Goal: Find specific page/section: Find specific page/section

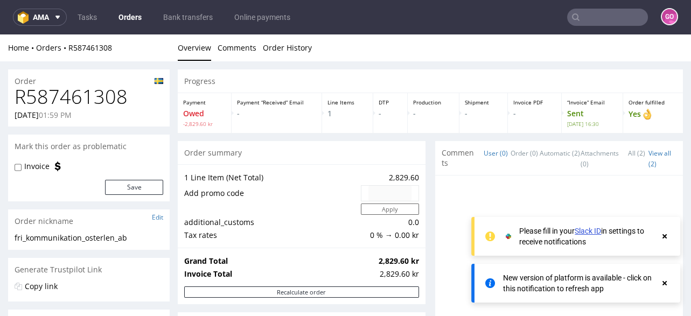
scroll to position [431, 0]
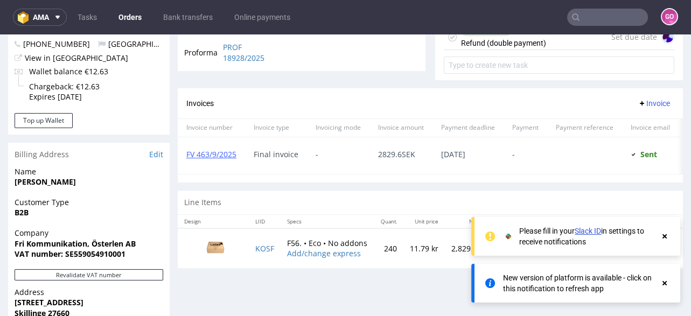
click at [133, 15] on link "Orders" at bounding box center [130, 17] width 36 height 17
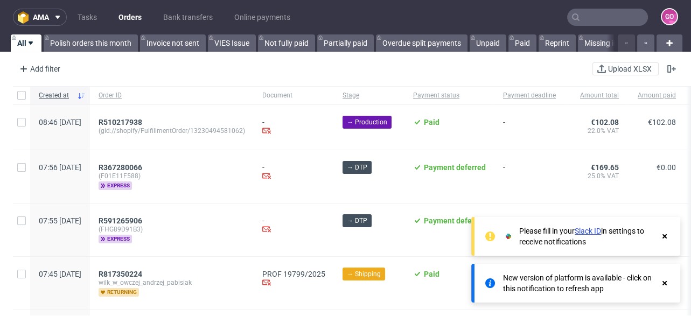
click at [196, 5] on nav "ama Tasks Orders Bank transfers Online payments GO" at bounding box center [345, 17] width 691 height 34
click at [196, 18] on link "Bank transfers" at bounding box center [188, 17] width 62 height 17
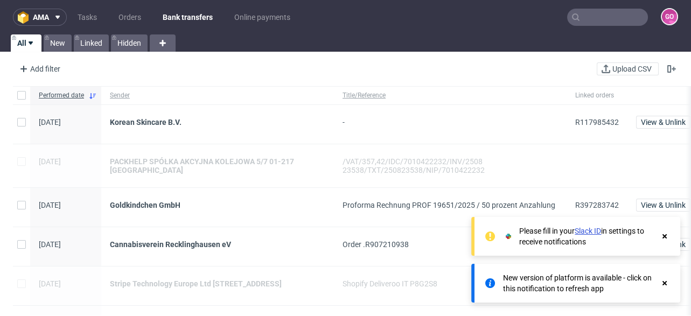
click at [666, 284] on use at bounding box center [665, 283] width 4 height 4
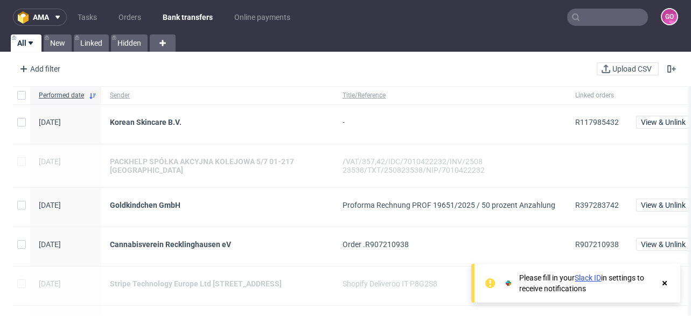
click at [666, 284] on use at bounding box center [665, 283] width 4 height 4
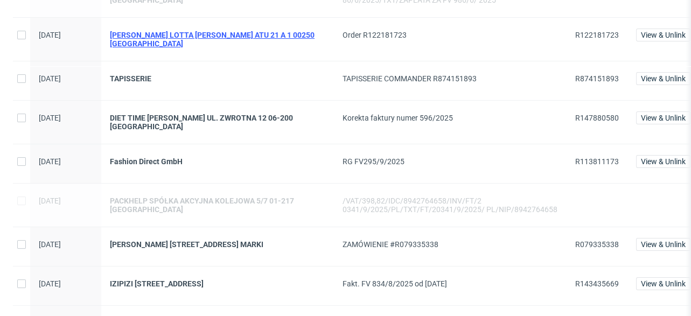
scroll to position [344, 0]
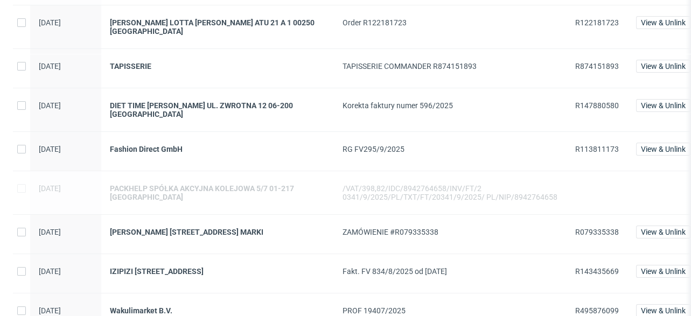
click at [577, 108] on span "R147880580" at bounding box center [597, 105] width 44 height 9
copy span "R147880580"
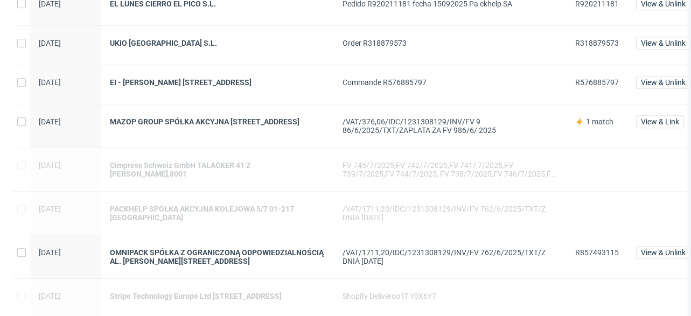
scroll to position [905, 0]
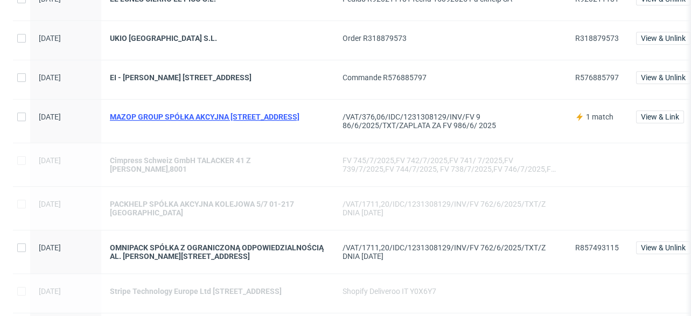
click at [302, 115] on div "MAZOP GROUP SPÓŁKA AKCYJNA [STREET_ADDRESS]" at bounding box center [218, 117] width 216 height 9
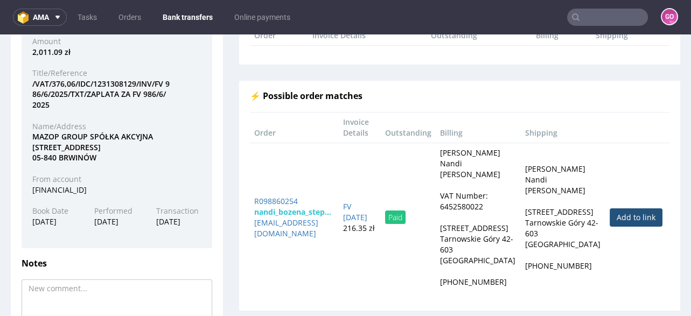
scroll to position [129, 0]
click at [586, 22] on input "text" at bounding box center [607, 17] width 81 height 17
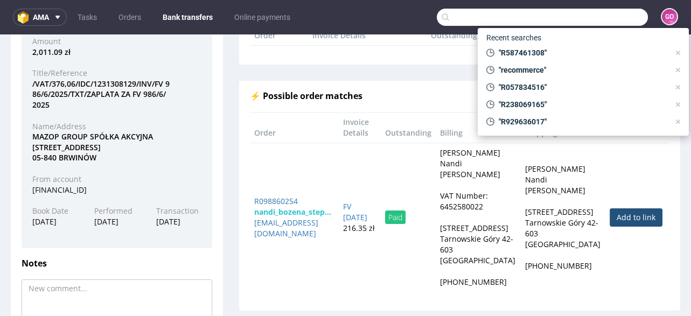
paste input "R079335338"
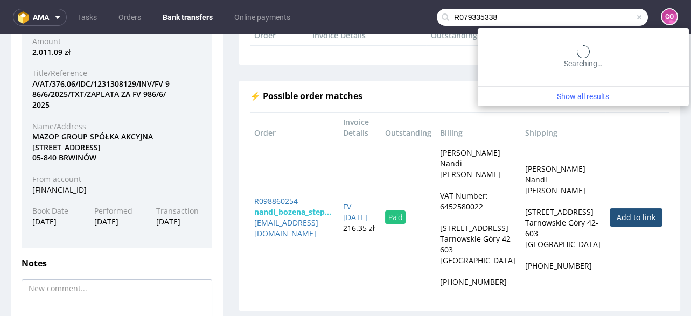
type input "R079335338"
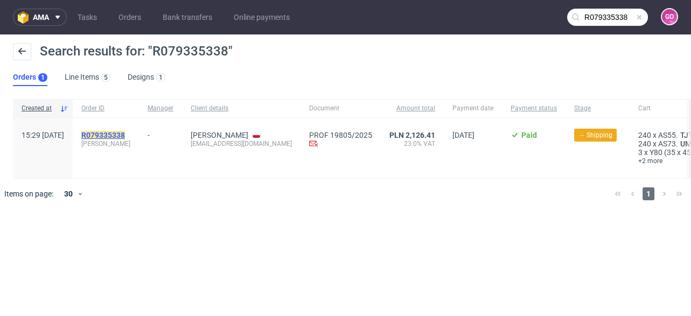
click at [125, 135] on mark "R079335338" at bounding box center [103, 135] width 44 height 9
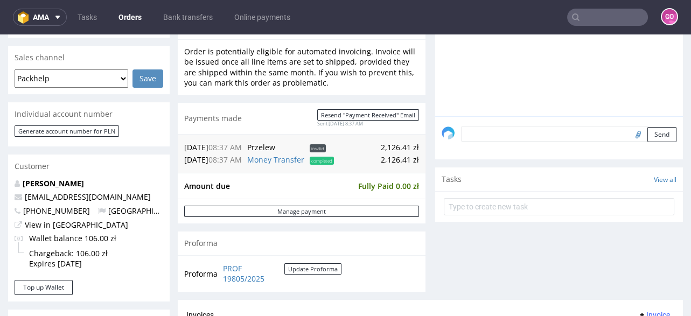
scroll to position [431, 0]
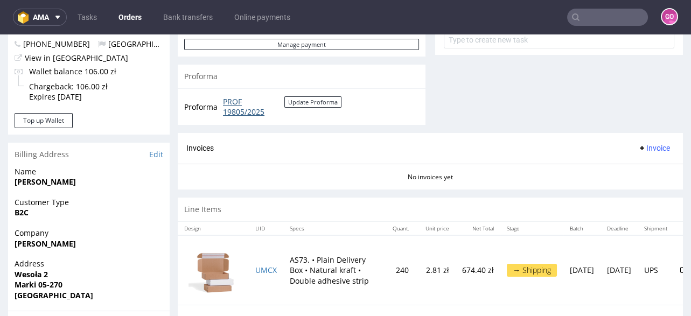
click at [235, 114] on link "PROF 19805/2025" at bounding box center [253, 106] width 61 height 21
click at [616, 16] on input "text" at bounding box center [607, 17] width 81 height 17
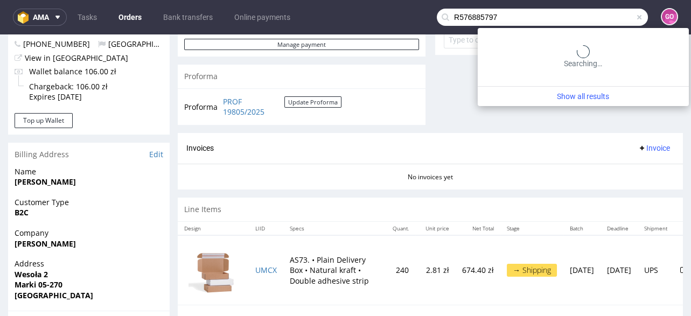
type input "R576885797"
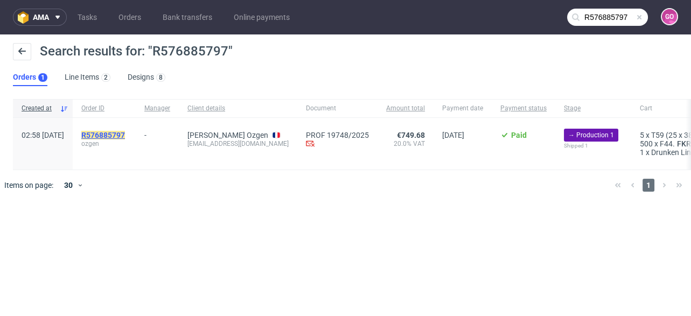
click at [125, 136] on mark "R576885797" at bounding box center [103, 135] width 44 height 9
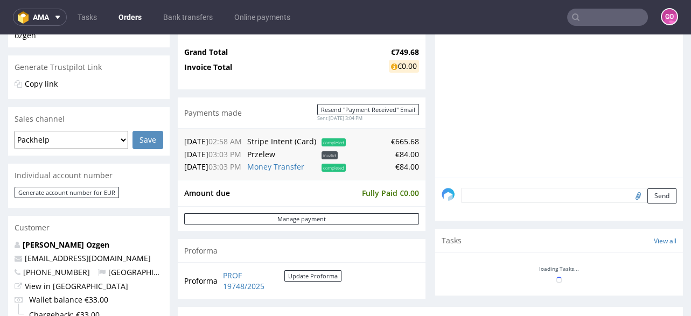
scroll to position [259, 0]
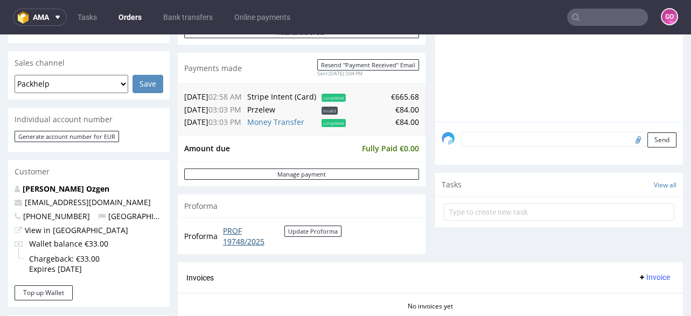
click at [232, 234] on link "PROF 19748/2025" at bounding box center [253, 236] width 61 height 21
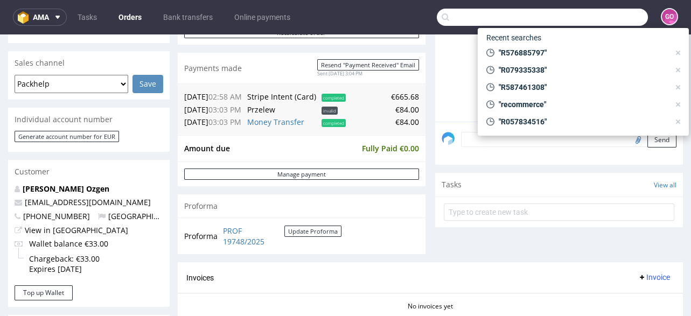
click at [603, 17] on input "text" at bounding box center [542, 17] width 211 height 17
paste input "R920211181"
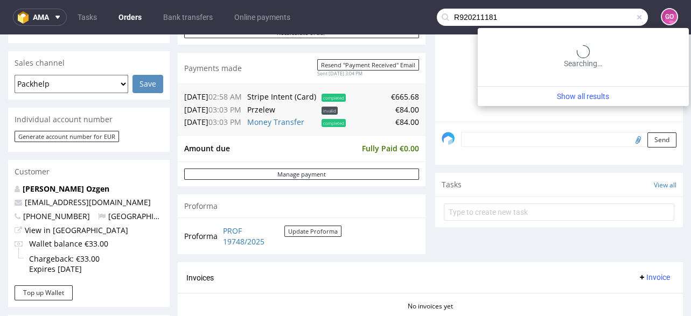
type input "R920211181"
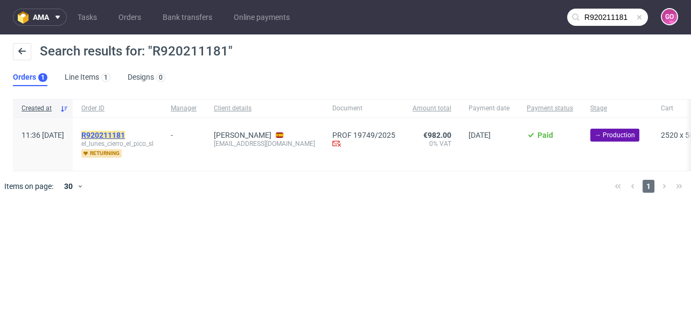
click at [125, 131] on mark "R920211181" at bounding box center [103, 135] width 44 height 9
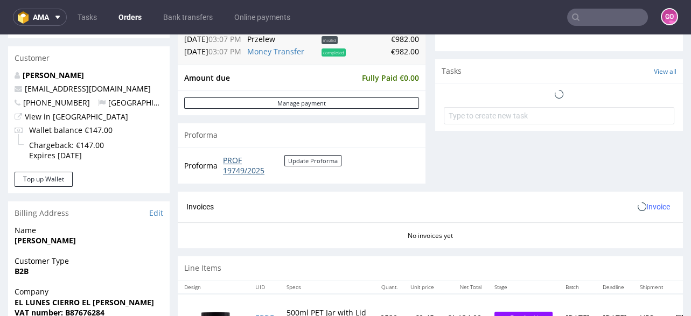
scroll to position [386, 0]
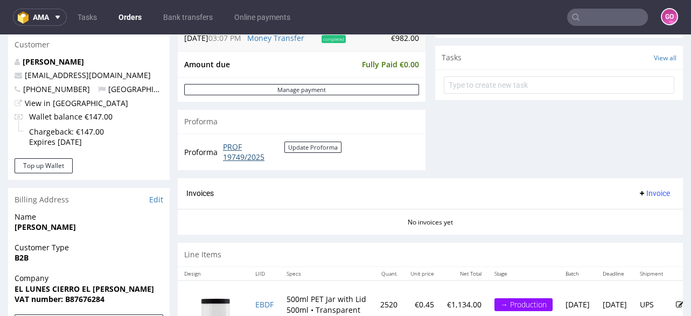
click at [259, 158] on link "PROF 19749/2025" at bounding box center [253, 152] width 61 height 21
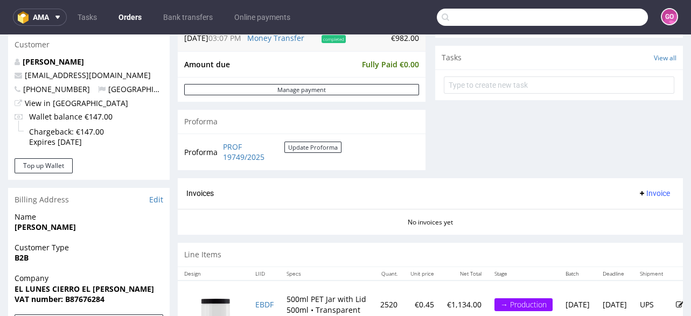
click at [598, 15] on input "text" at bounding box center [542, 17] width 211 height 17
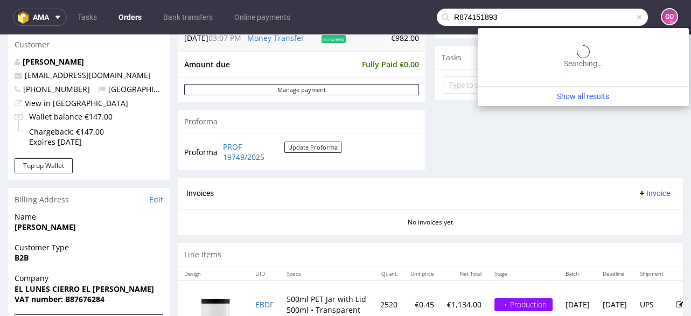
type input "R874151893"
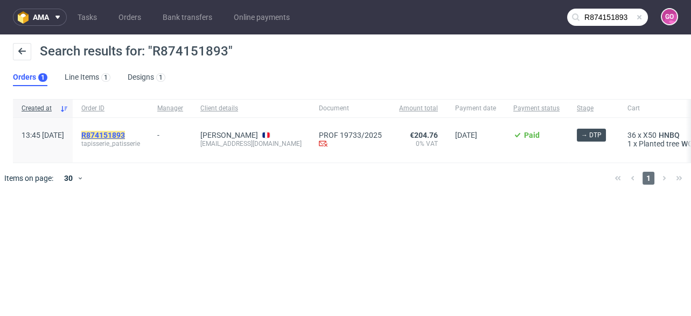
click at [122, 132] on mark "R874151893" at bounding box center [103, 135] width 44 height 9
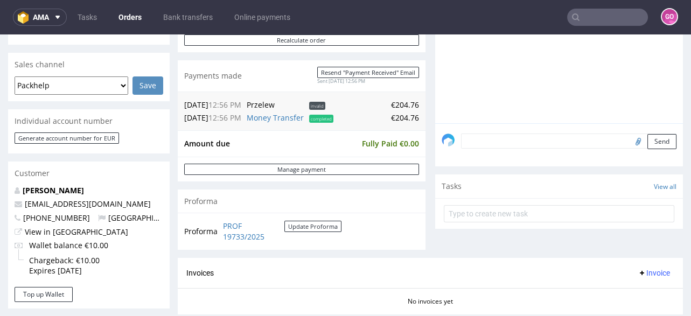
scroll to position [259, 0]
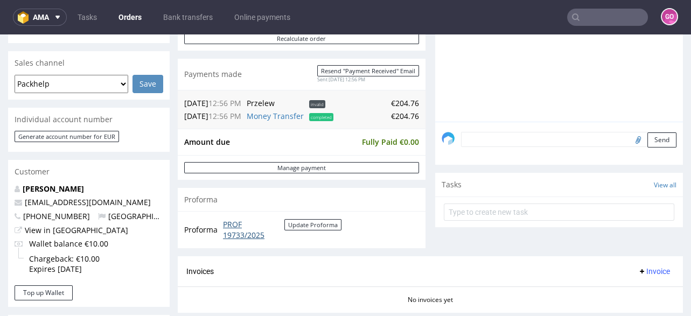
click at [238, 222] on link "PROF 19733/2025" at bounding box center [253, 229] width 61 height 21
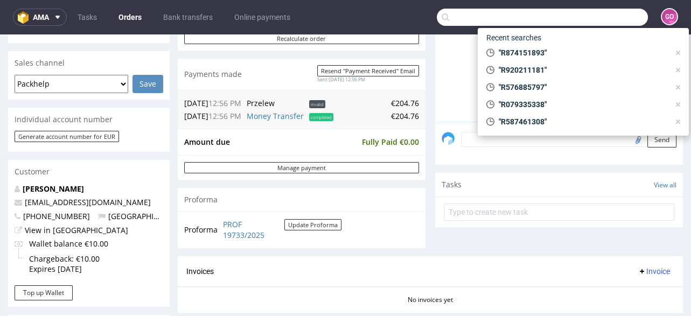
click at [622, 18] on input "text" at bounding box center [542, 17] width 211 height 17
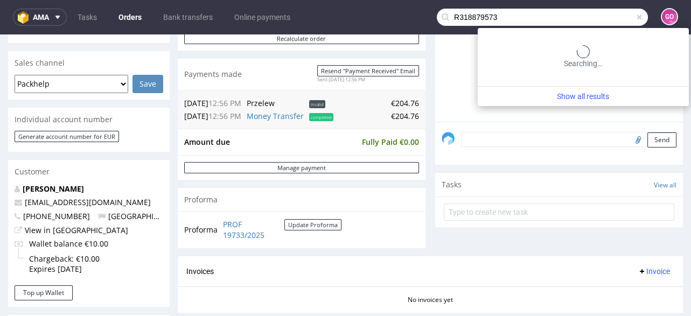
type input "R318879573"
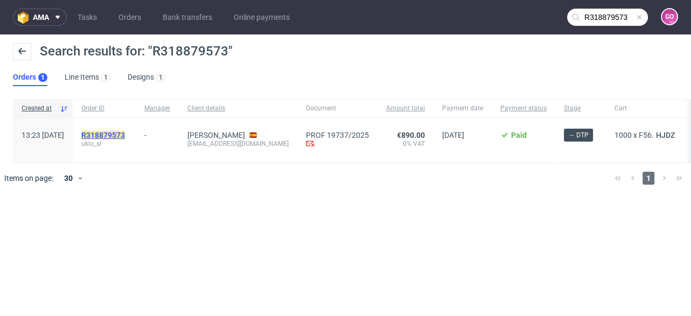
click at [118, 134] on mark "R318879573" at bounding box center [103, 135] width 44 height 9
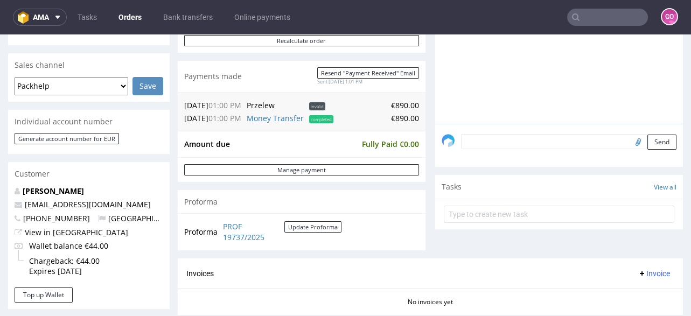
scroll to position [302, 0]
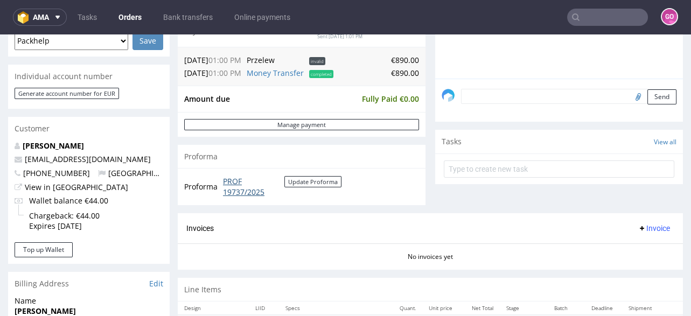
click at [238, 190] on link "PROF 19737/2025" at bounding box center [253, 186] width 61 height 21
click at [590, 18] on input "text" at bounding box center [607, 17] width 81 height 17
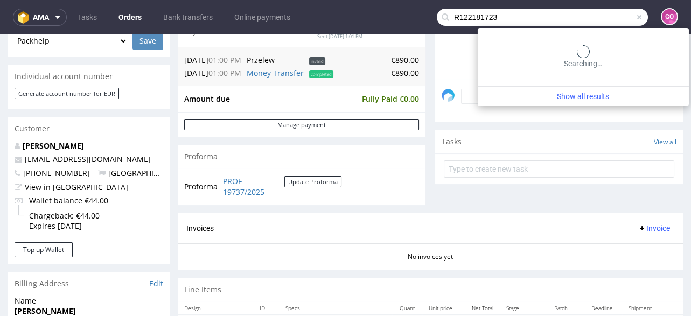
type input "R122181723"
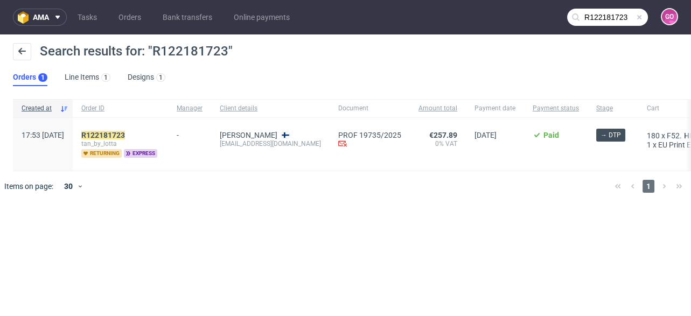
click at [139, 130] on div "R122181723 tan_by_lotta returning express" at bounding box center [120, 144] width 95 height 53
click at [125, 133] on mark "R122181723" at bounding box center [103, 135] width 44 height 9
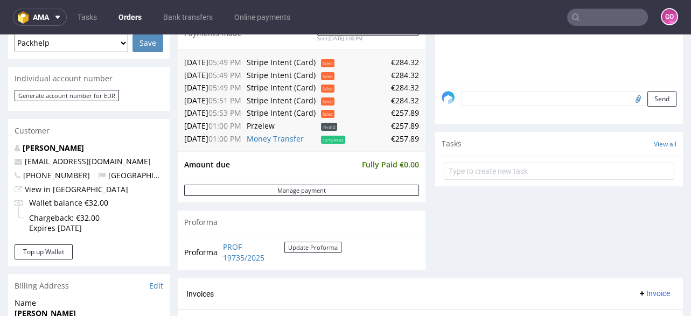
scroll to position [302, 0]
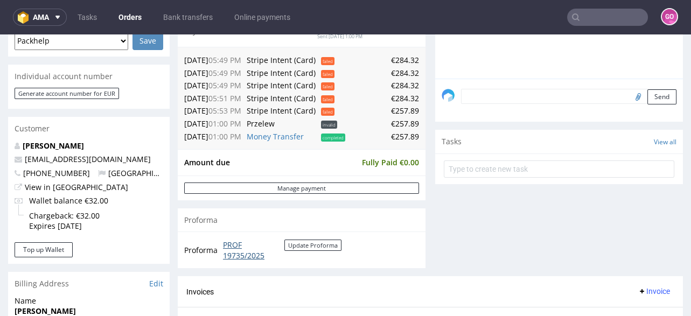
click at [231, 245] on link "PROF 19735/2025" at bounding box center [253, 250] width 61 height 21
click at [583, 14] on input "text" at bounding box center [607, 17] width 81 height 17
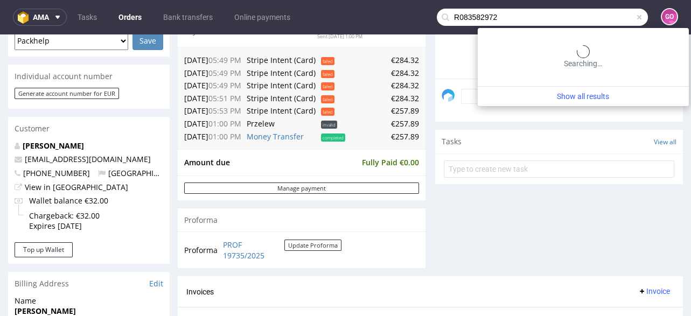
type input "R083582972"
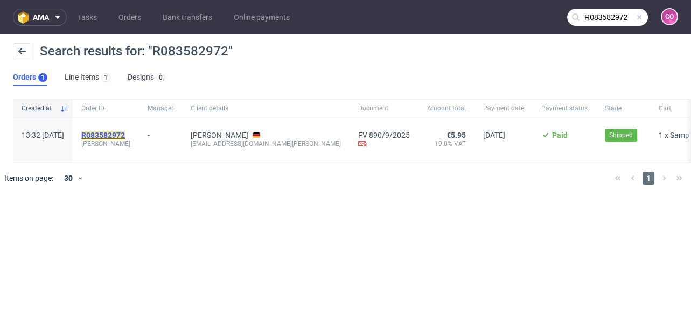
click at [125, 134] on mark "R083582972" at bounding box center [103, 135] width 44 height 9
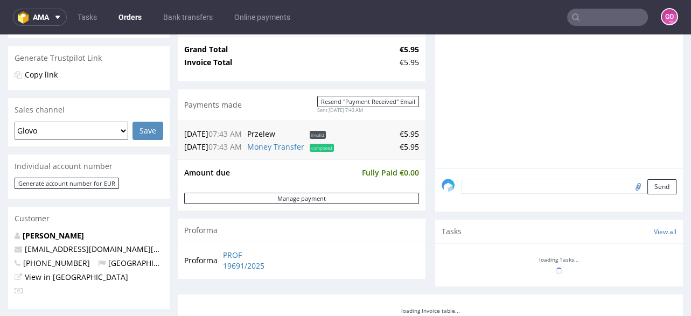
scroll to position [259, 0]
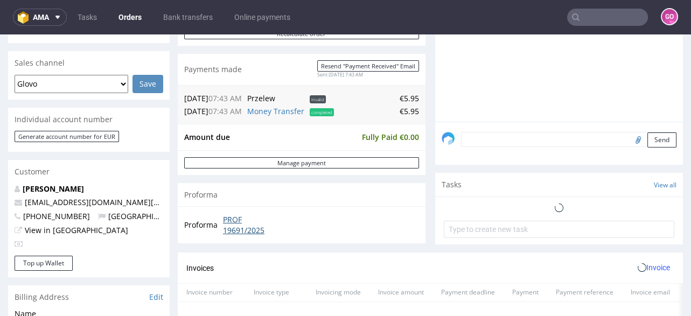
click at [230, 218] on link "PROF 19691/2025" at bounding box center [254, 224] width 62 height 21
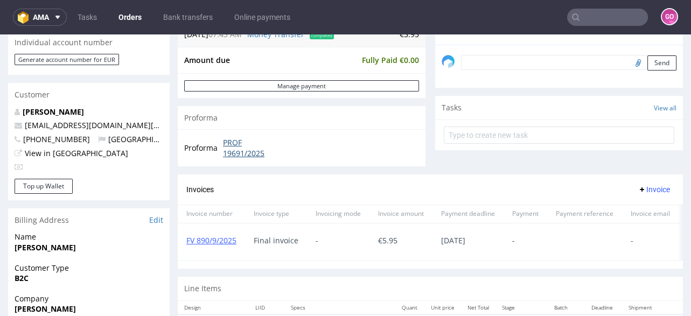
scroll to position [431, 0]
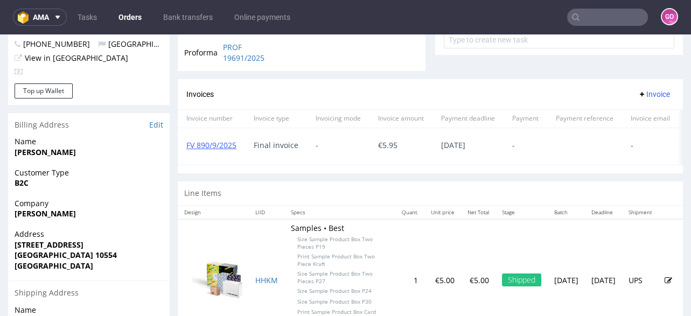
click at [215, 149] on div "FV 890/9/2025" at bounding box center [211, 146] width 67 height 37
click at [215, 144] on link "FV 890/9/2025" at bounding box center [211, 145] width 50 height 10
click at [169, 15] on link "Bank transfers" at bounding box center [188, 17] width 62 height 17
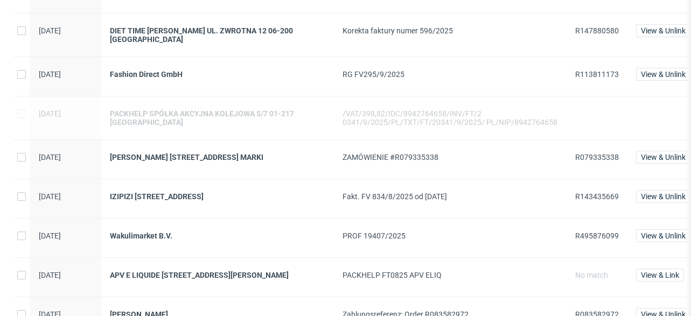
scroll to position [517, 0]
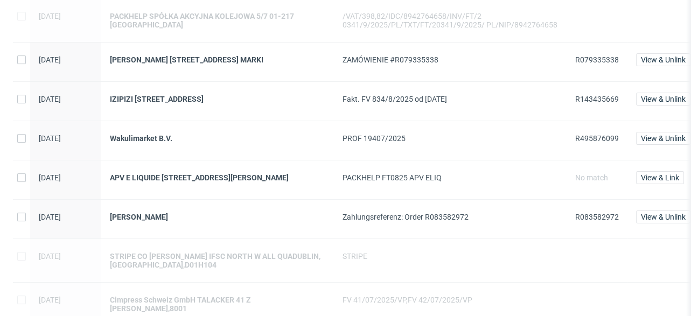
click at [593, 137] on span "R495876099" at bounding box center [597, 138] width 44 height 9
copy span "R495876099"
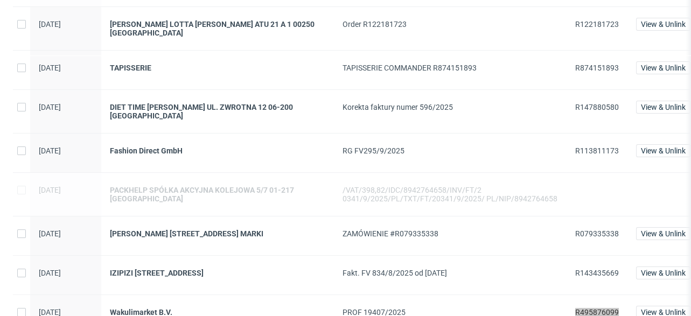
scroll to position [302, 0]
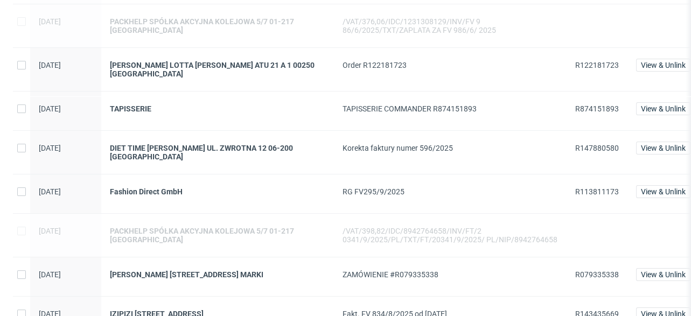
click at [589, 191] on span "R113811173" at bounding box center [597, 191] width 44 height 9
copy span "R113811173"
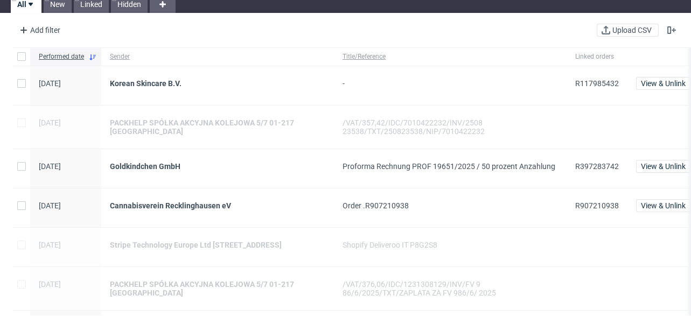
scroll to position [38, 0]
click at [613, 166] on span "R397283742" at bounding box center [597, 167] width 44 height 9
copy span "R397283742"
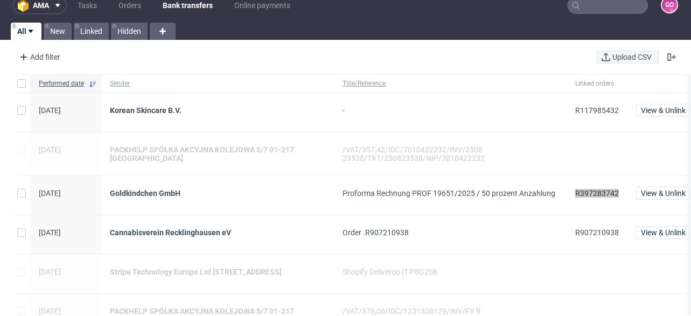
scroll to position [0, 0]
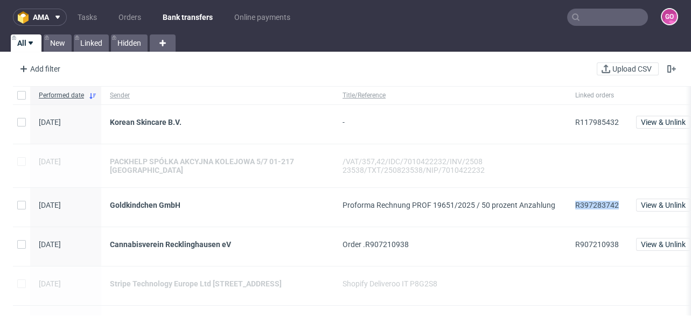
click at [606, 14] on input "text" at bounding box center [607, 17] width 81 height 17
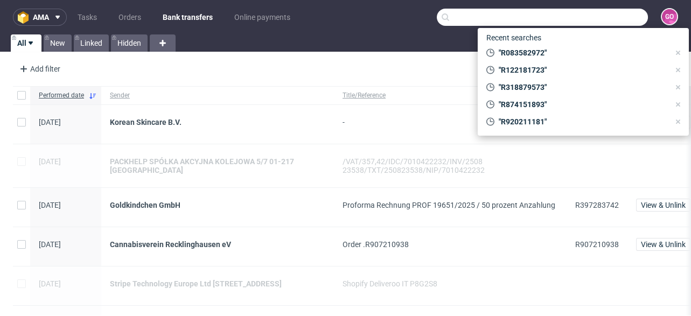
paste input "000002712"
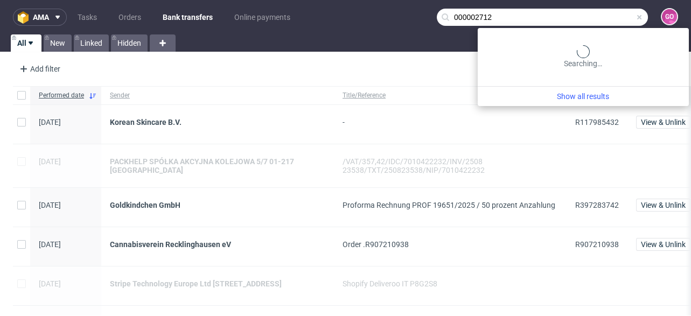
type input "000002712"
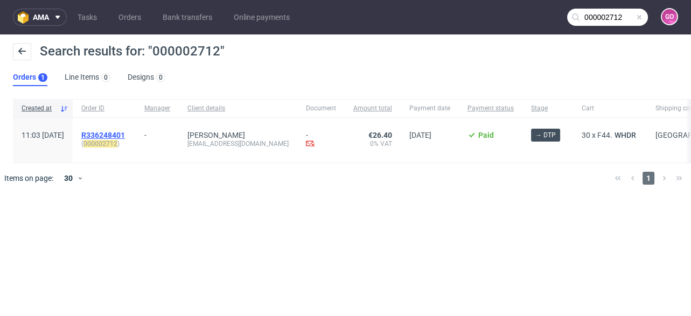
click at [125, 134] on span "R336248401" at bounding box center [103, 135] width 44 height 9
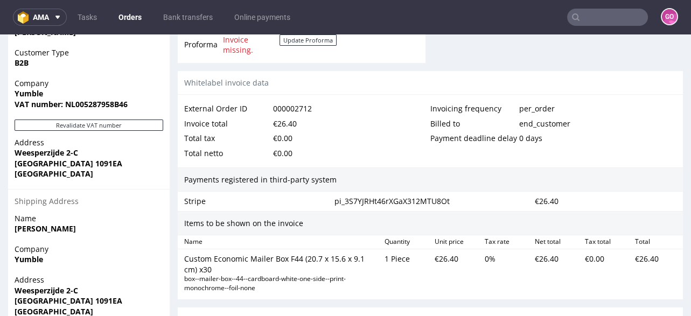
scroll to position [474, 0]
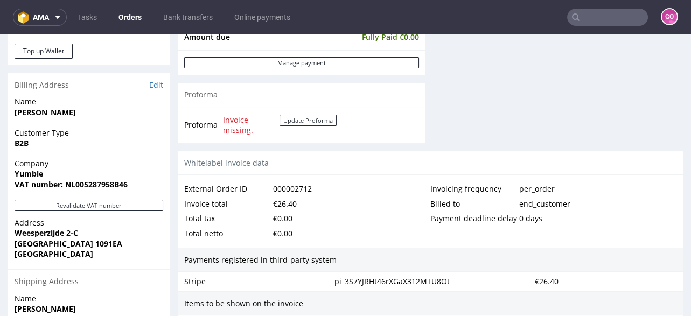
click at [85, 187] on strong "VAT number: NL005287958B46" at bounding box center [71, 184] width 113 height 10
copy strong "NL005287958B46"
click at [31, 179] on strong "VAT number: NL005287958B46" at bounding box center [71, 184] width 113 height 10
click at [31, 175] on strong "Yumble" at bounding box center [29, 174] width 29 height 10
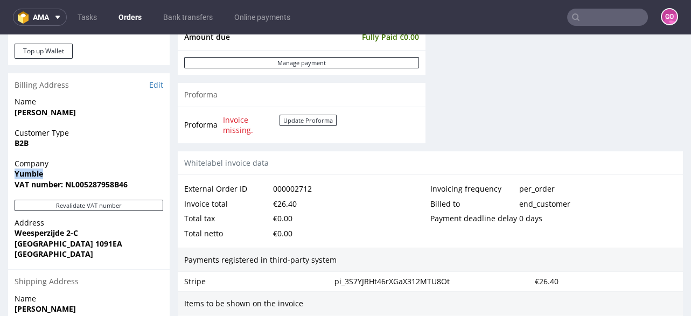
click at [31, 175] on strong "Yumble" at bounding box center [29, 174] width 29 height 10
copy strong "Yumble"
click at [71, 230] on strong "Weesperzijde 2-C" at bounding box center [47, 233] width 64 height 10
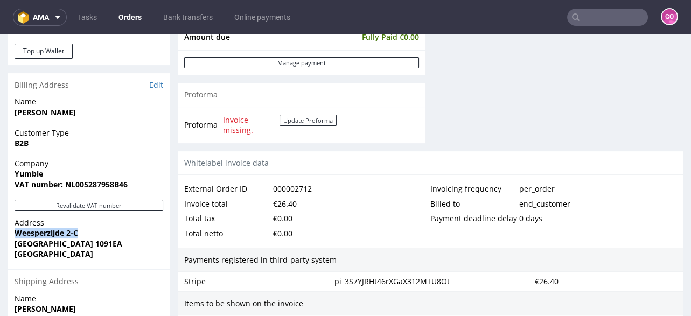
copy strong "Weesperzijde 2-C"
click at [41, 236] on strong "Weesperzijde 2-C" at bounding box center [47, 233] width 64 height 10
click at [43, 245] on strong "[GEOGRAPHIC_DATA] 1091EA" at bounding box center [69, 244] width 108 height 10
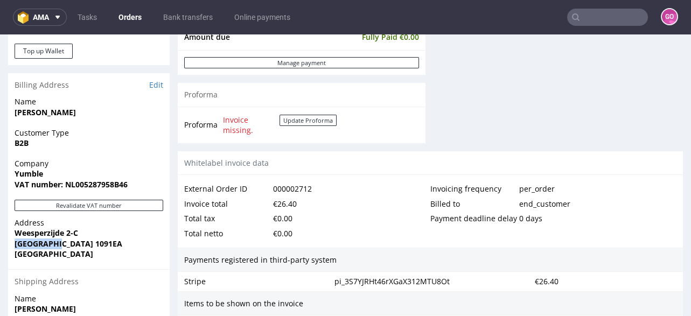
copy strong "[GEOGRAPHIC_DATA]"
click at [69, 241] on strong "[GEOGRAPHIC_DATA] 1091EA" at bounding box center [69, 244] width 108 height 10
copy strong "1091EA"
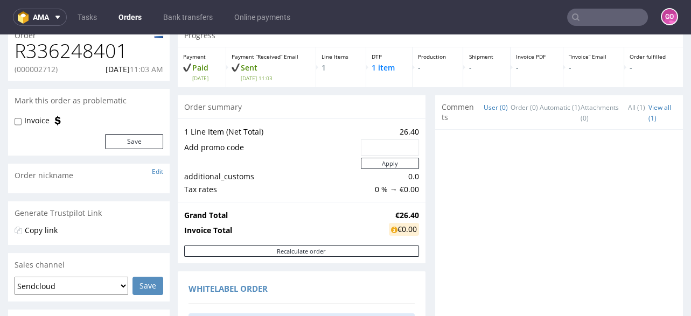
scroll to position [43, 0]
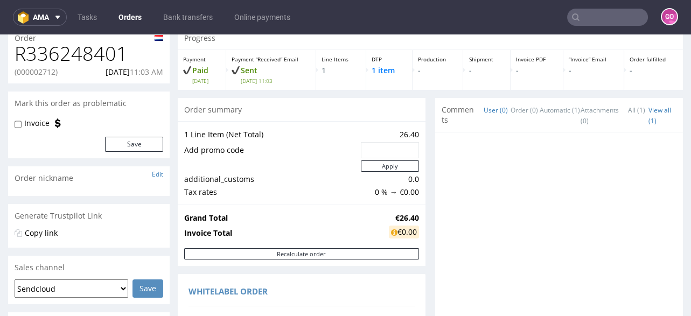
click at [74, 65] on h1 "R336248401" at bounding box center [89, 54] width 149 height 22
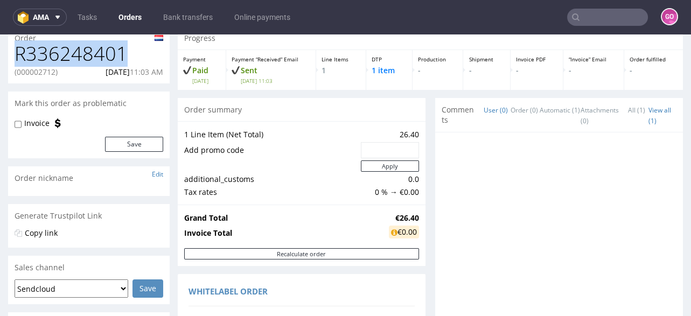
click at [74, 65] on h1 "R336248401" at bounding box center [89, 54] width 149 height 22
copy h1 "R336248401"
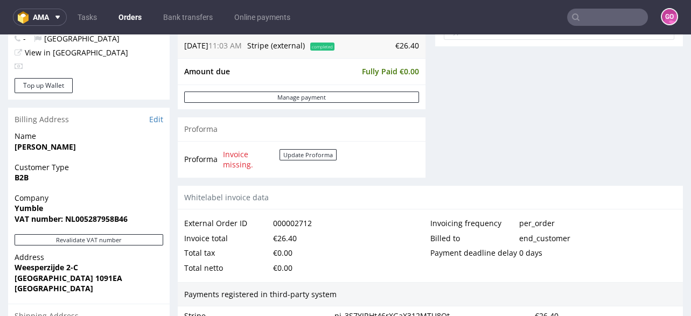
scroll to position [517, 0]
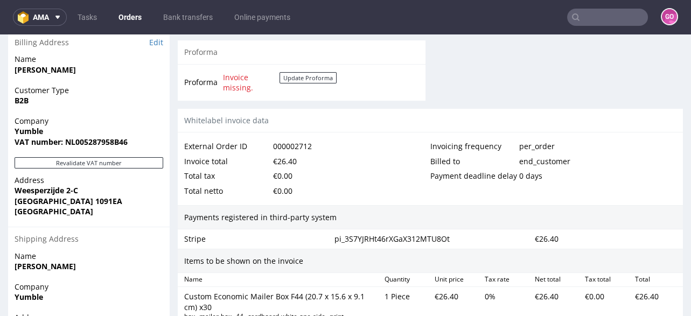
click at [106, 144] on strong "VAT number: NL005287958B46" at bounding box center [71, 142] width 113 height 10
click at [609, 20] on input "text" at bounding box center [607, 17] width 81 height 17
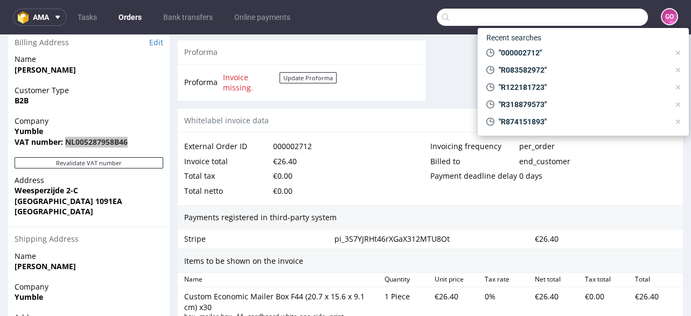
paste input "R137726399"
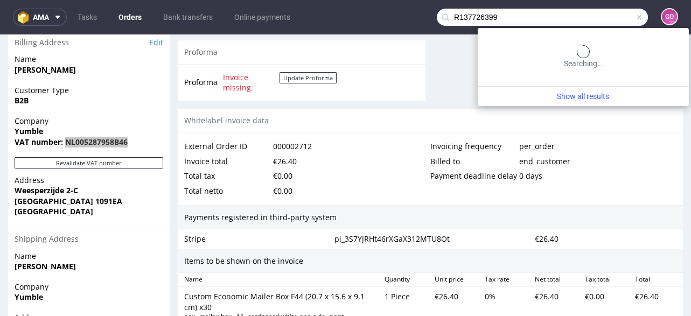
type input "R137726399"
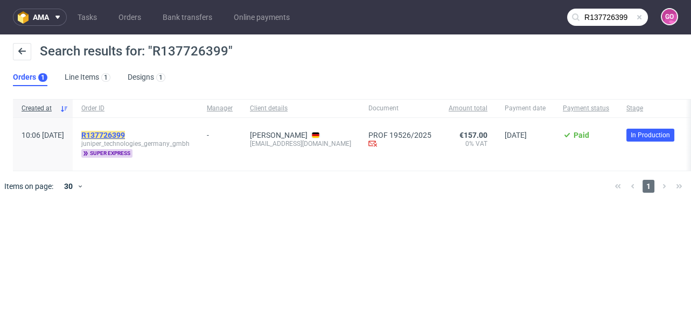
click at [125, 133] on mark "R137726399" at bounding box center [103, 135] width 44 height 9
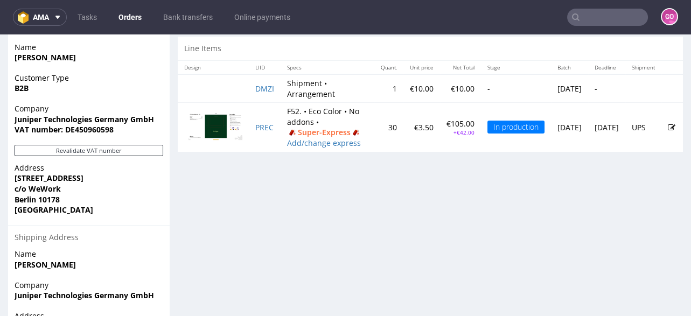
scroll to position [560, 0]
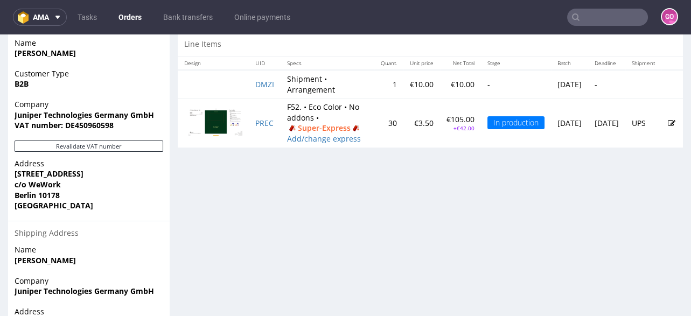
click at [88, 122] on strong "VAT number: DE450960598" at bounding box center [64, 125] width 99 height 10
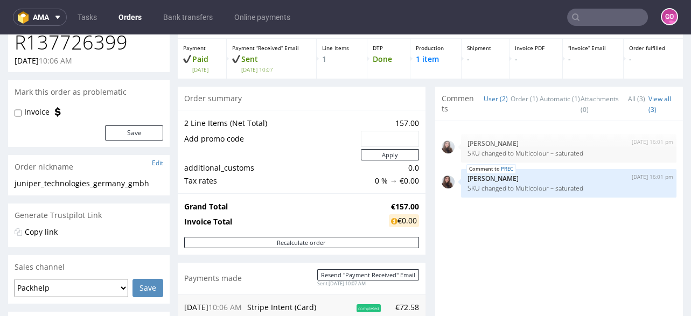
scroll to position [0, 0]
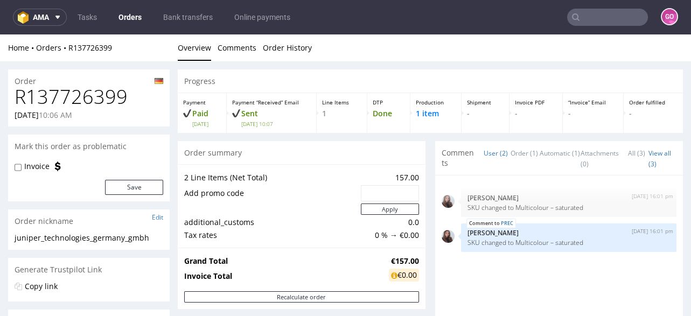
click at [85, 95] on h1 "R137726399" at bounding box center [89, 97] width 149 height 22
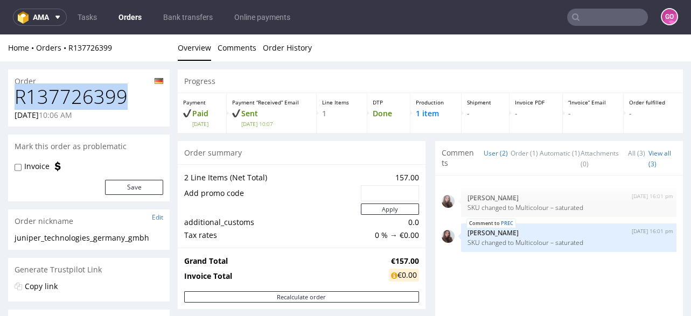
click at [85, 95] on h1 "R137726399" at bounding box center [89, 97] width 149 height 22
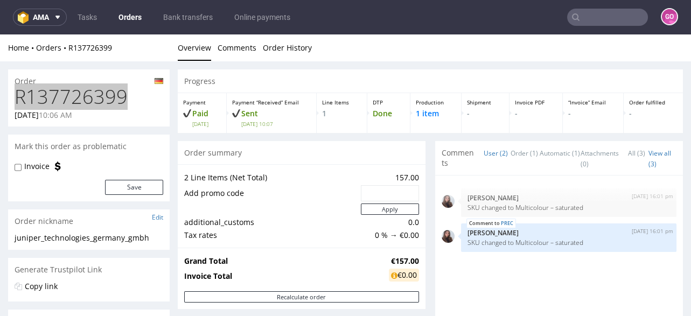
click at [599, 18] on input "text" at bounding box center [607, 17] width 81 height 17
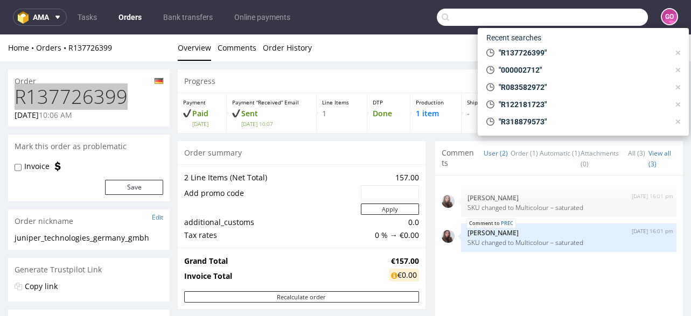
paste input "000002712"
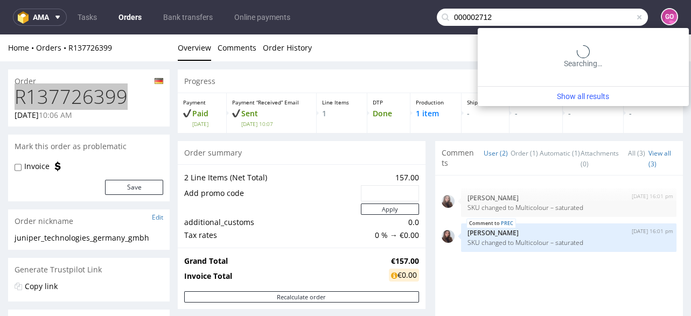
type input "000002712"
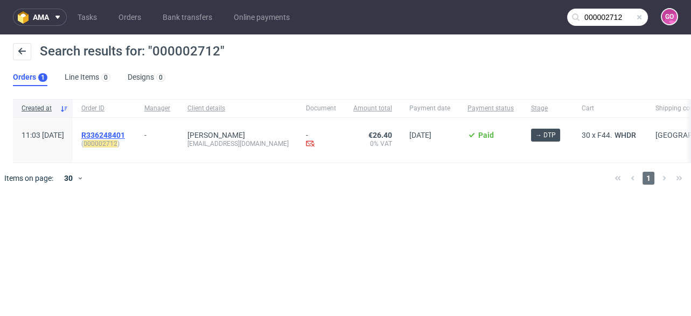
click at [125, 132] on span "R336248401" at bounding box center [103, 135] width 44 height 9
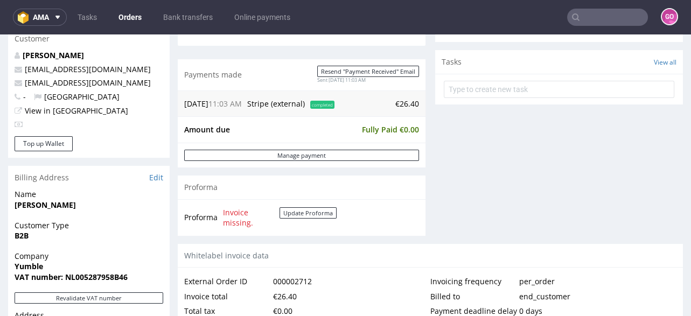
scroll to position [387, 0]
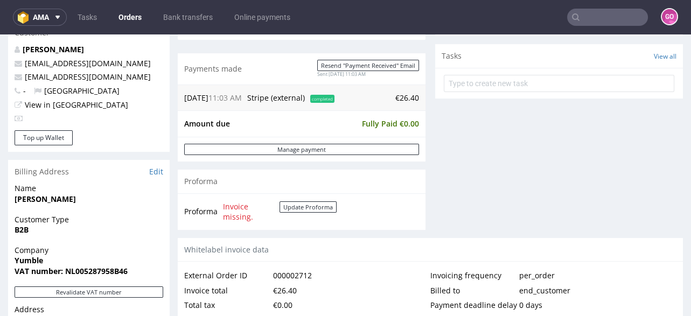
click at [100, 274] on strong "VAT number: NL005287958B46" at bounding box center [71, 271] width 113 height 10
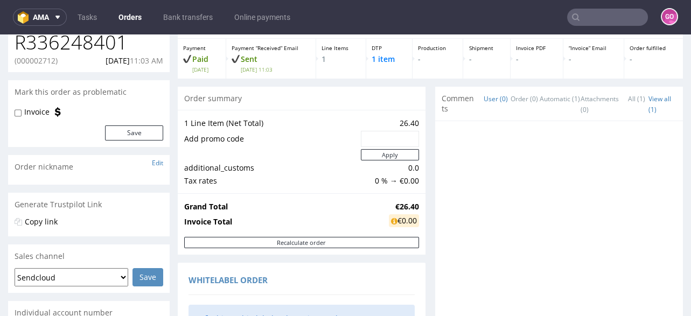
scroll to position [0, 0]
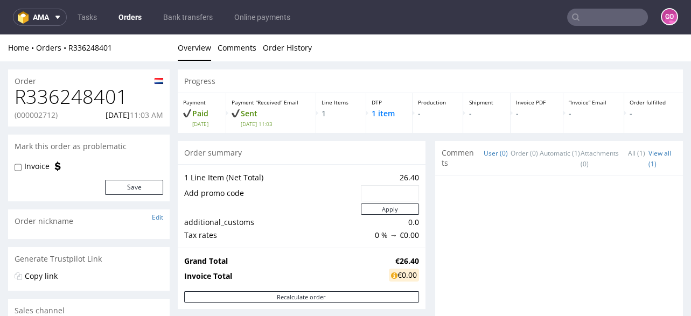
click at [85, 92] on h1 "R336248401" at bounding box center [89, 97] width 149 height 22
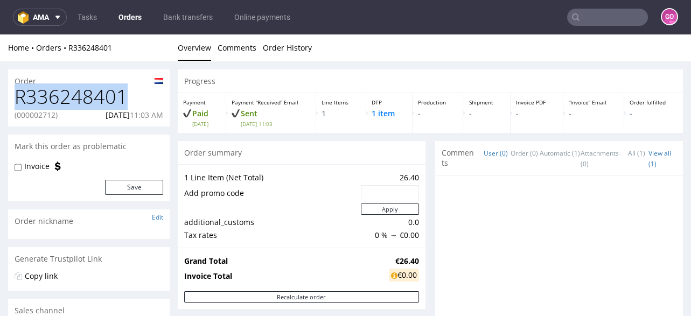
click at [85, 92] on h1 "R336248401" at bounding box center [89, 97] width 149 height 22
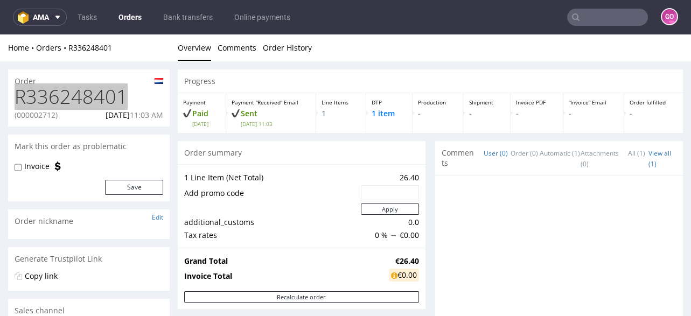
click at [575, 22] on input "text" at bounding box center [607, 17] width 81 height 17
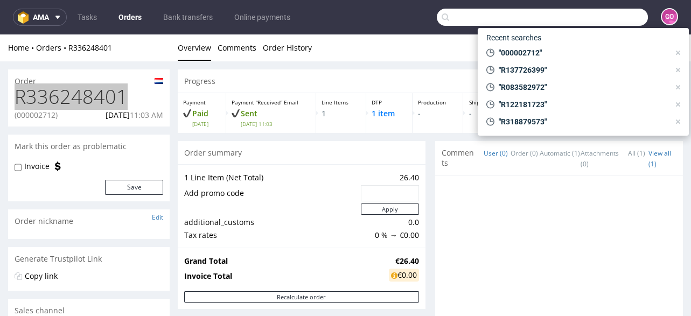
paste input "R137726399"
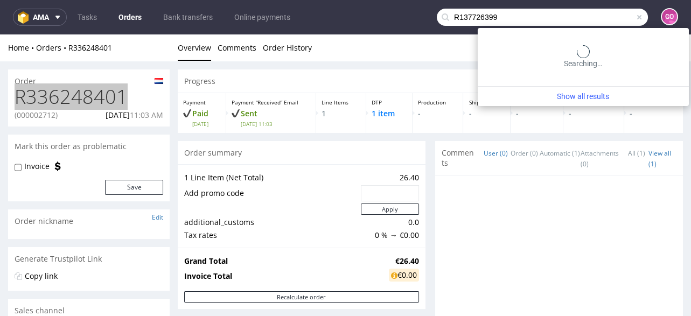
type input "R137726399"
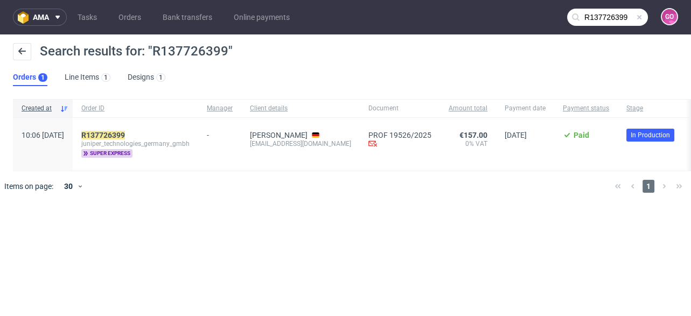
click at [145, 129] on div "R137726399 juniper_technologies_germany_gmbh super express" at bounding box center [136, 144] width 126 height 53
click at [125, 131] on mark "R137726399" at bounding box center [103, 135] width 44 height 9
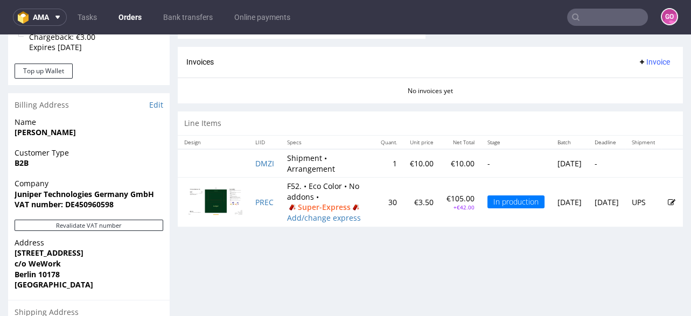
scroll to position [517, 0]
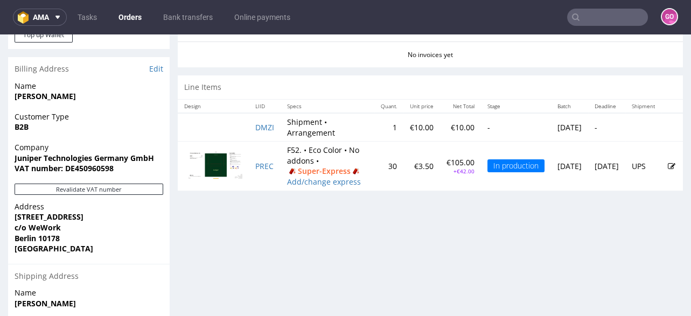
click at [93, 165] on strong "VAT number: DE450960598" at bounding box center [64, 168] width 99 height 10
